Goal: Check status: Check status

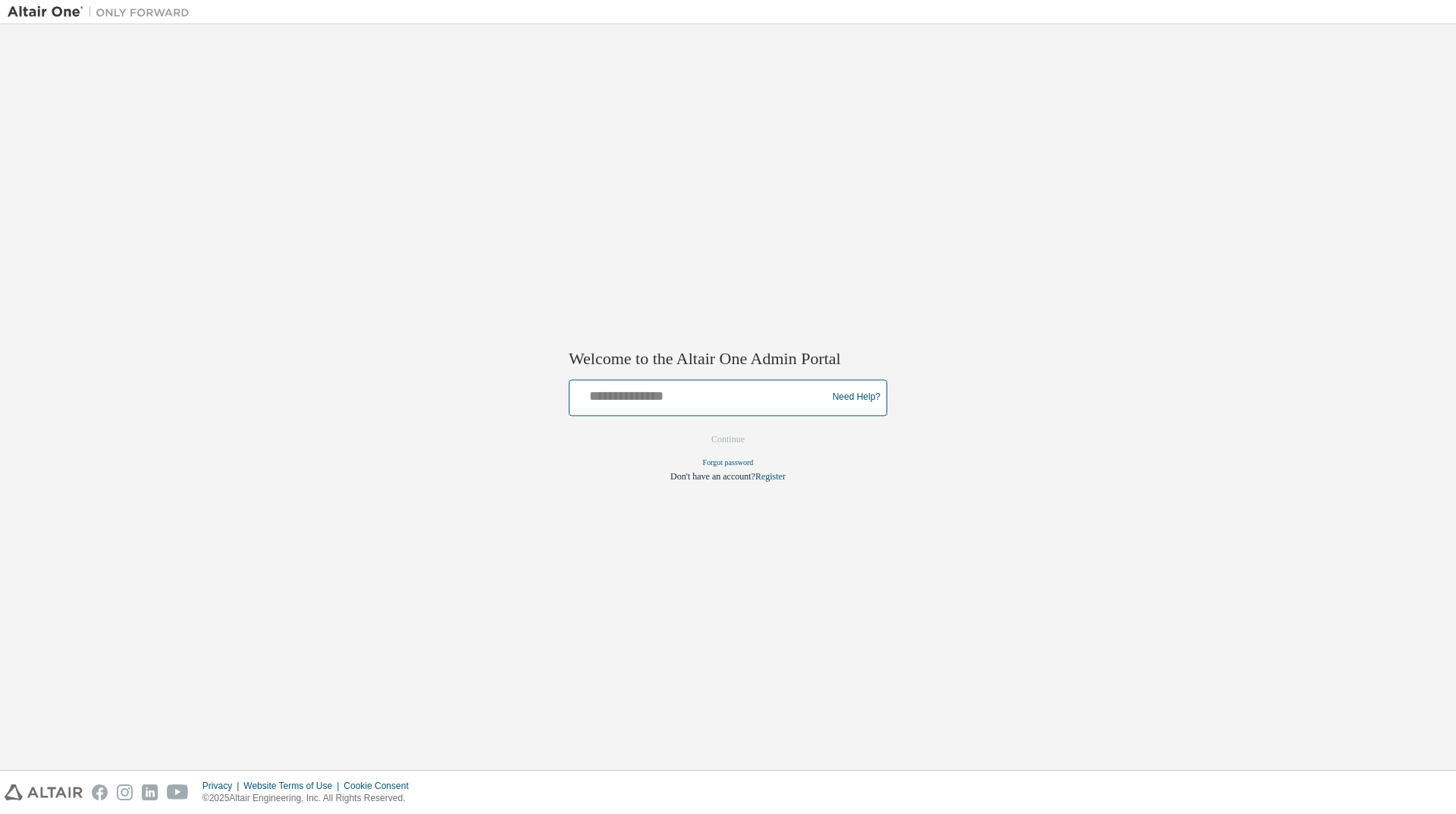
click at [687, 392] on input "text" at bounding box center [700, 394] width 249 height 22
type input "**********"
click at [720, 431] on button "Continue" at bounding box center [728, 438] width 65 height 22
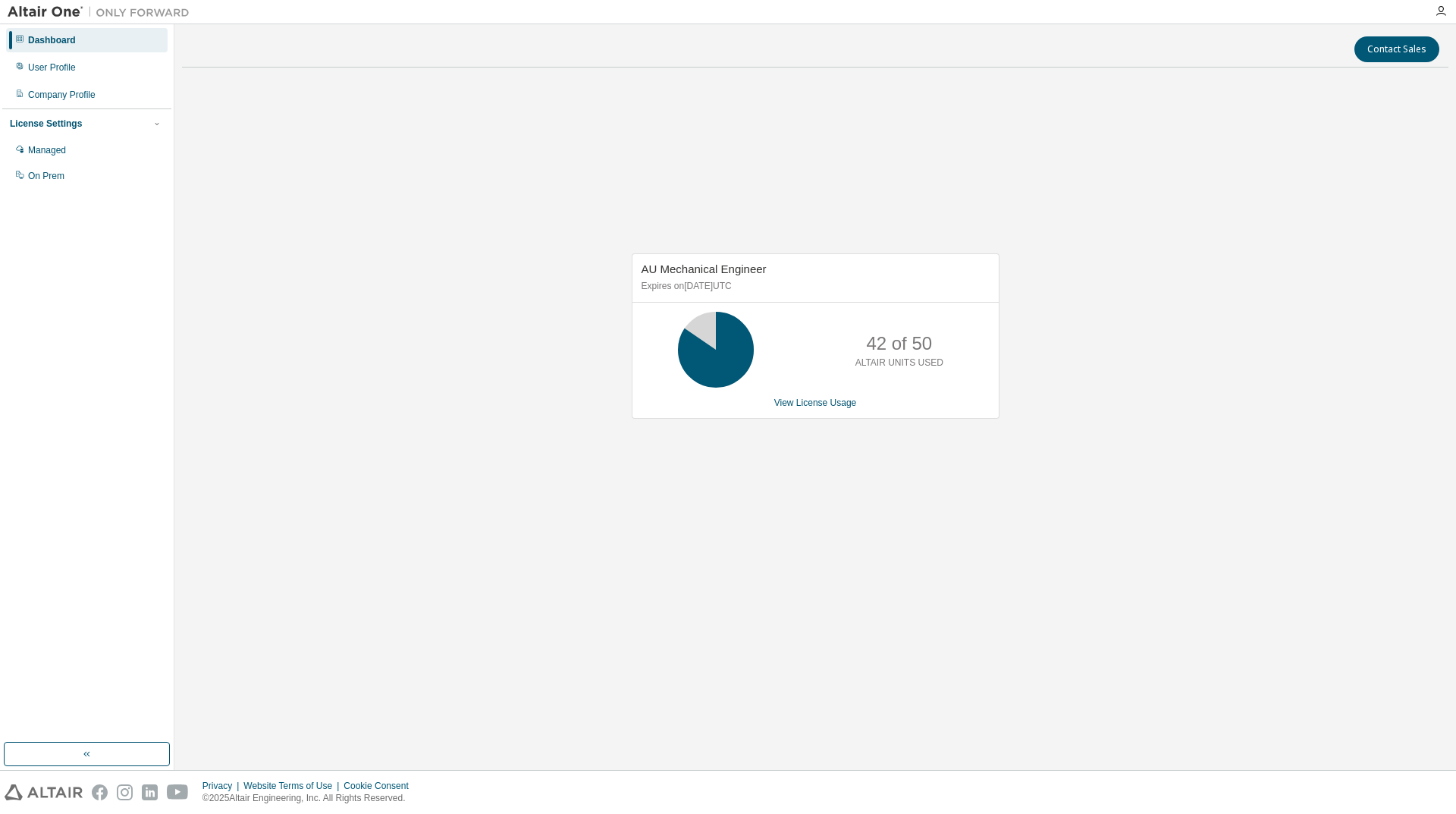
click at [950, 61] on div "Contact Sales" at bounding box center [815, 49] width 1248 height 26
click at [831, 401] on link "View License Usage" at bounding box center [815, 402] width 82 height 11
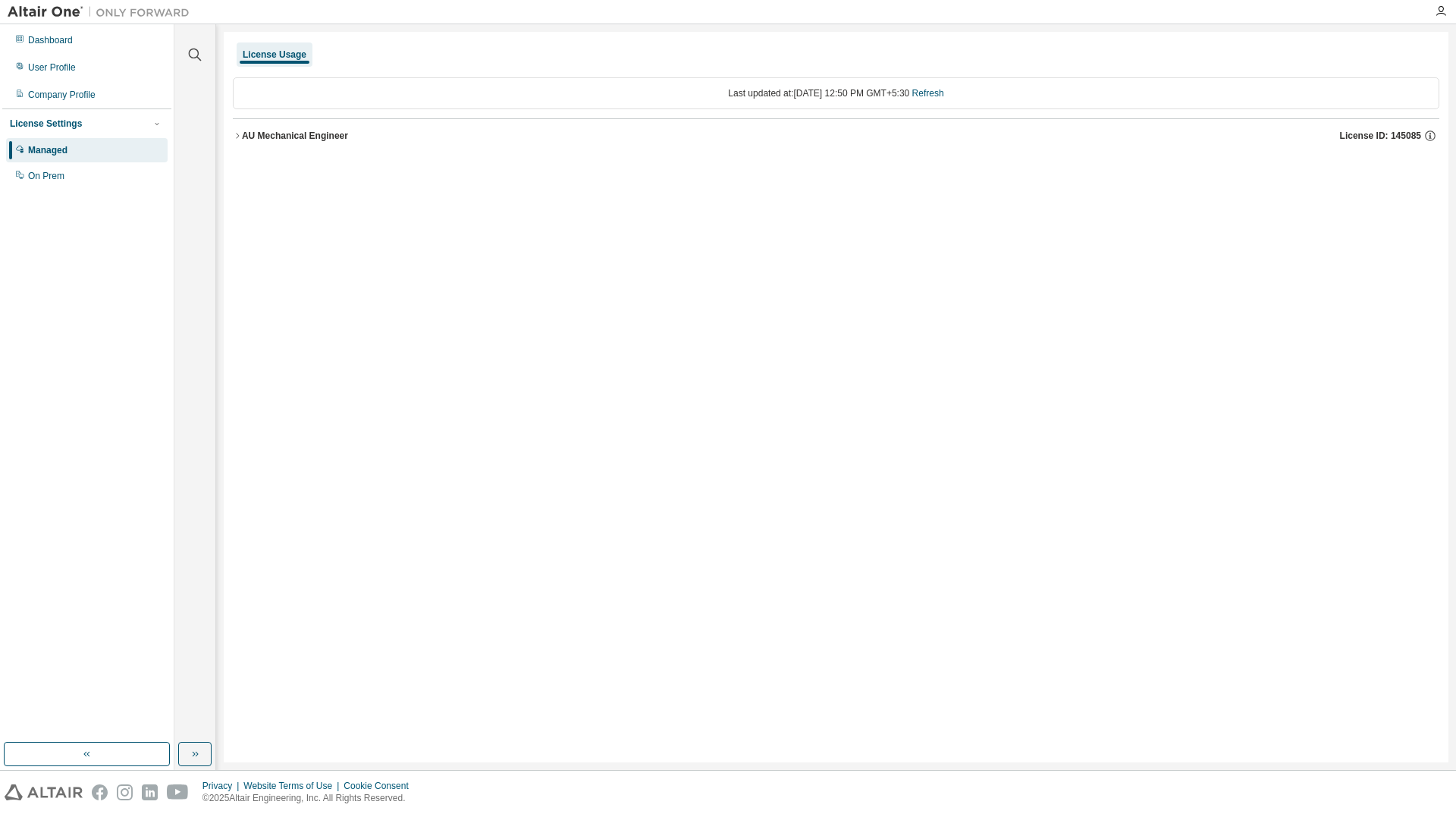
click at [239, 133] on icon "button" at bounding box center [237, 135] width 9 height 9
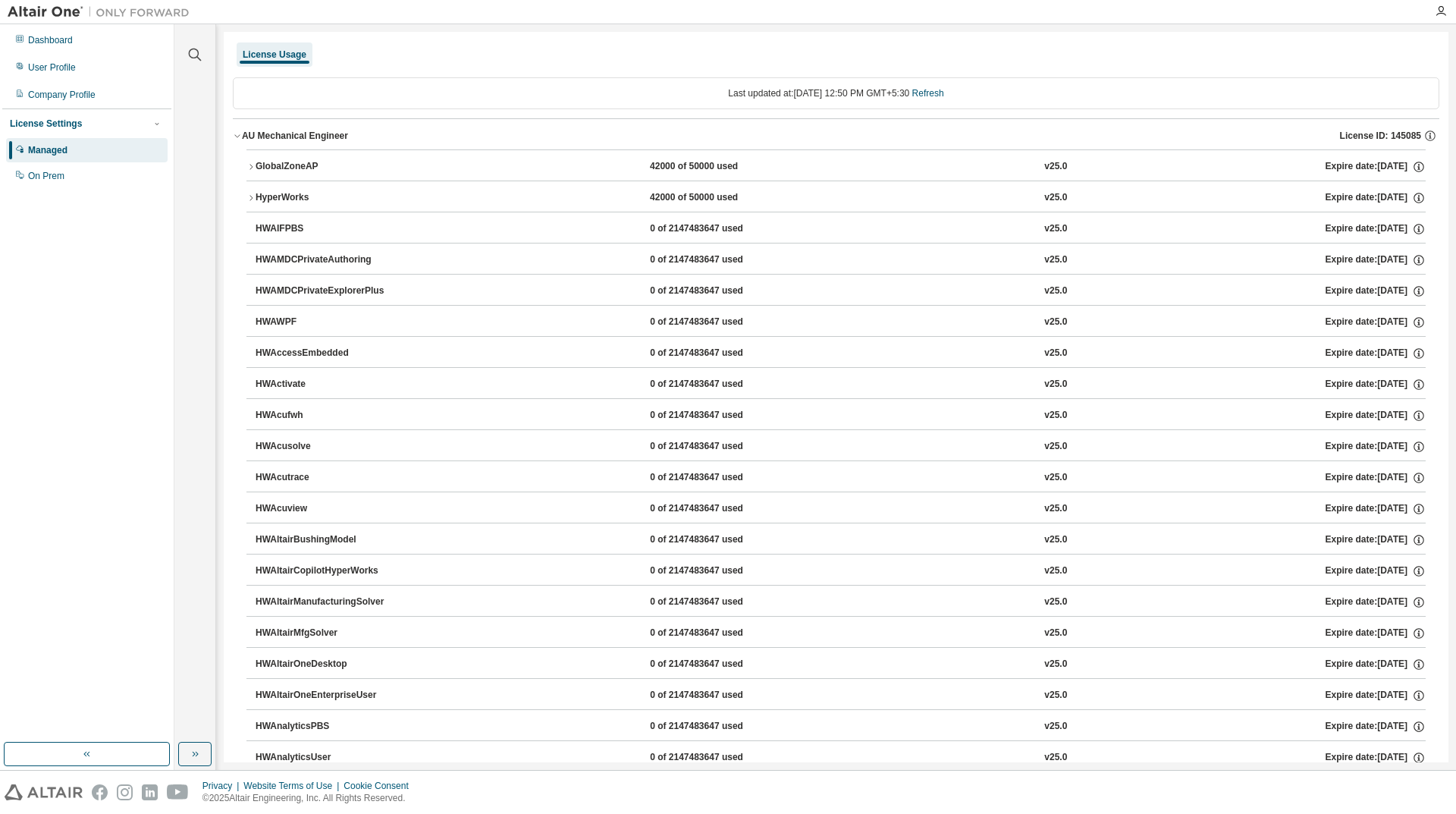
click at [253, 157] on button "GlobalZoneAP 42000 of 50000 used v25.0 Expire date: [DATE]" at bounding box center [835, 167] width 1179 height 33
